Goal: Find specific page/section: Find specific page/section

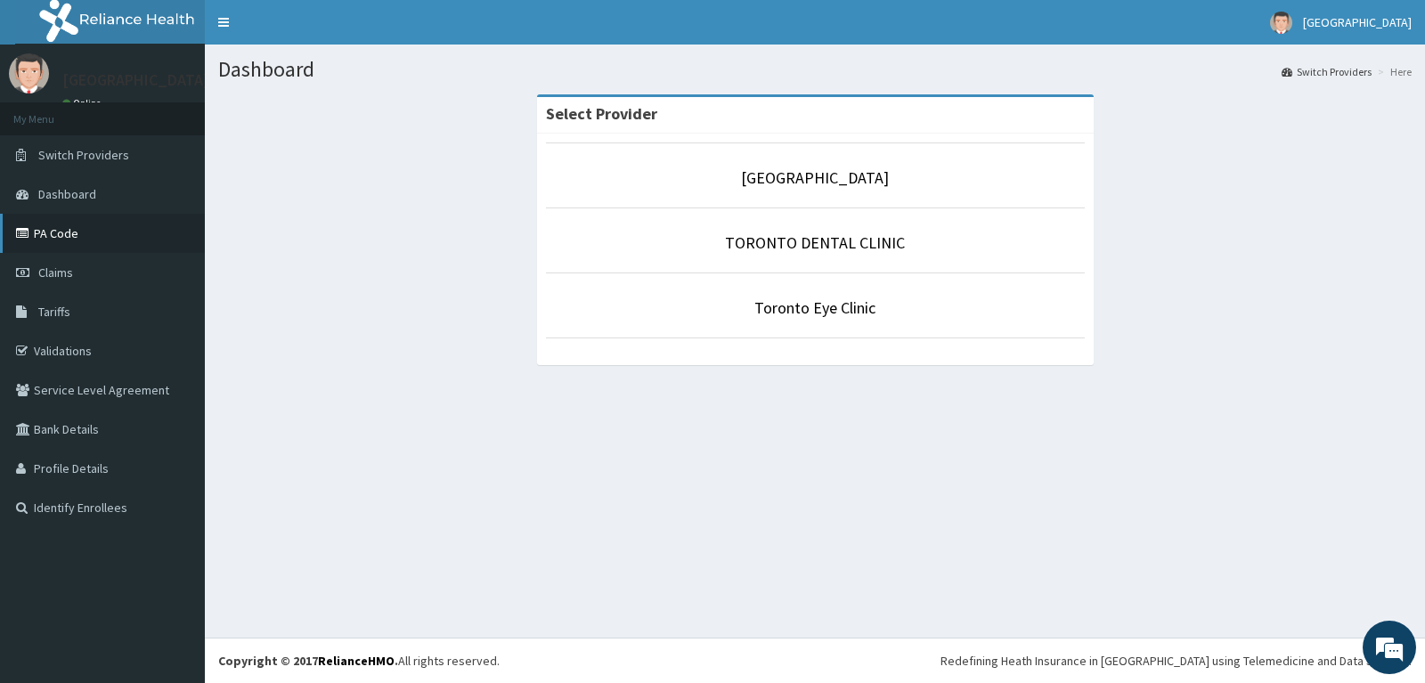
click at [41, 228] on link "PA Code" at bounding box center [102, 233] width 205 height 39
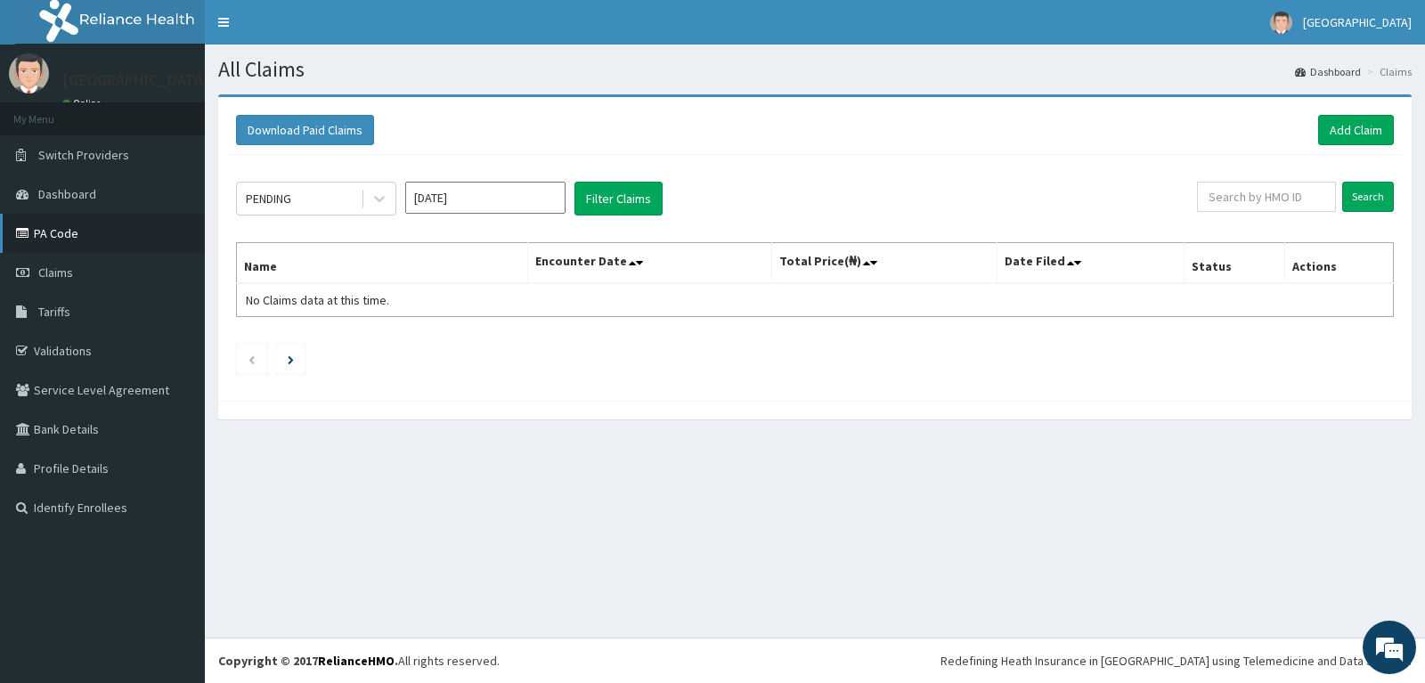
click at [73, 233] on link "PA Code" at bounding box center [102, 233] width 205 height 39
